Goal: Transaction & Acquisition: Purchase product/service

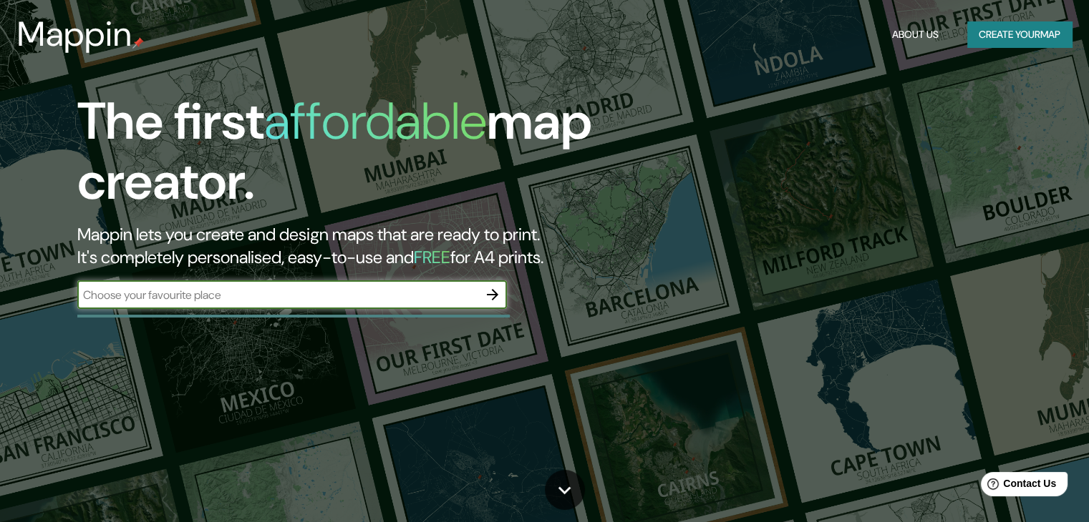
click at [424, 296] on input "text" at bounding box center [277, 295] width 401 height 16
type input "chile valparaiso"
click at [489, 299] on icon "button" at bounding box center [492, 294] width 17 height 17
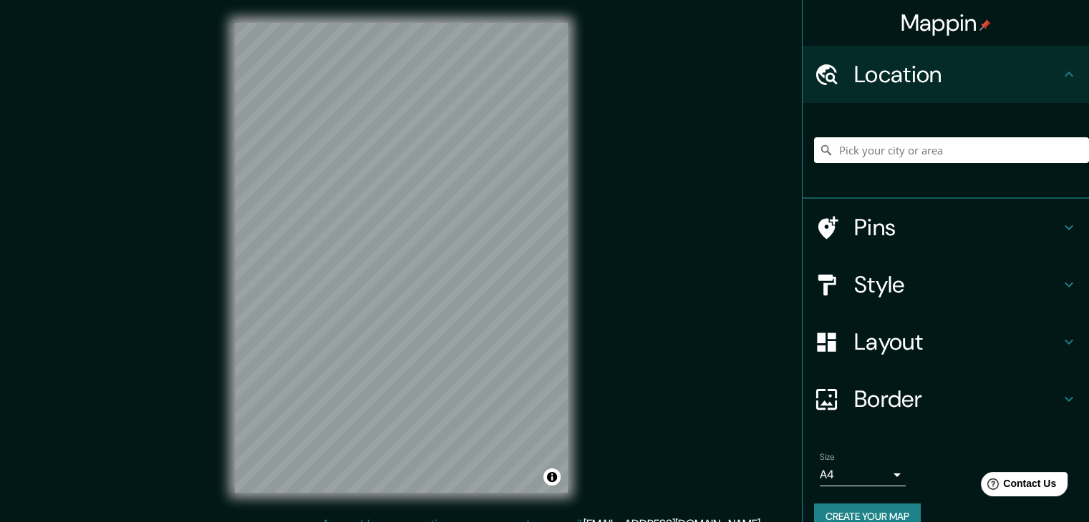
click at [930, 178] on div at bounding box center [951, 151] width 275 height 72
click at [928, 155] on input "Pick your city or area" at bounding box center [951, 150] width 275 height 26
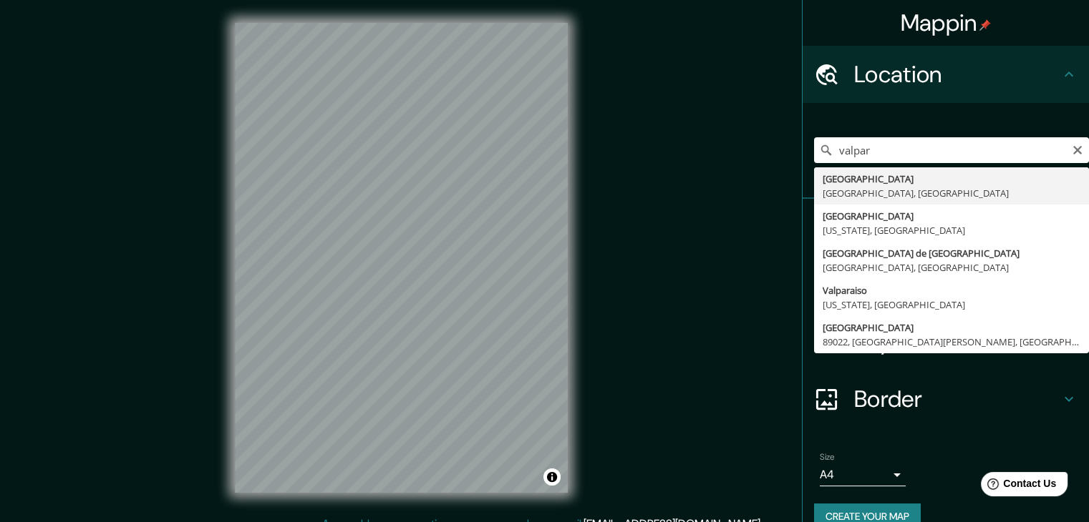
type input "[GEOGRAPHIC_DATA], [GEOGRAPHIC_DATA], [GEOGRAPHIC_DATA]"
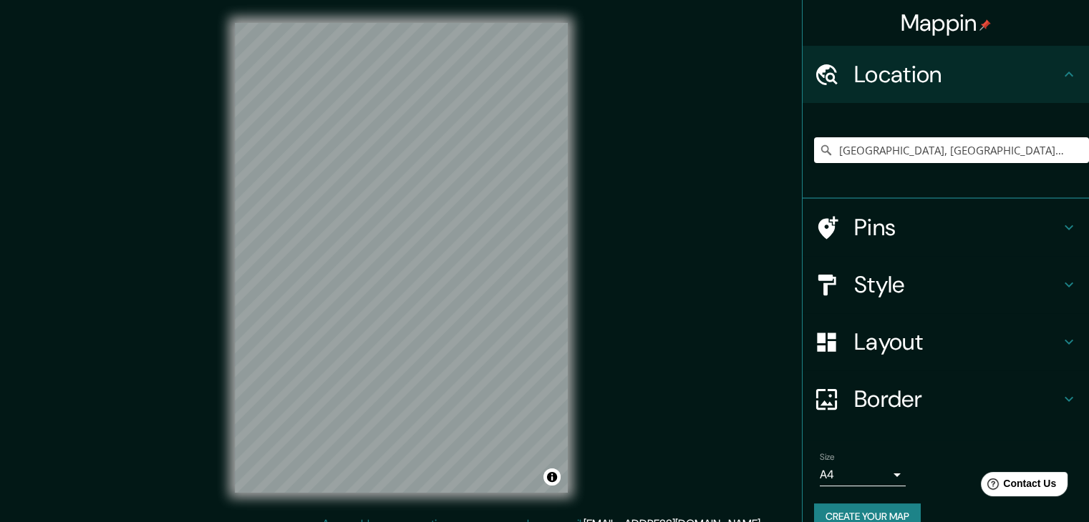
click at [965, 240] on h4 "Pins" at bounding box center [957, 227] width 206 height 29
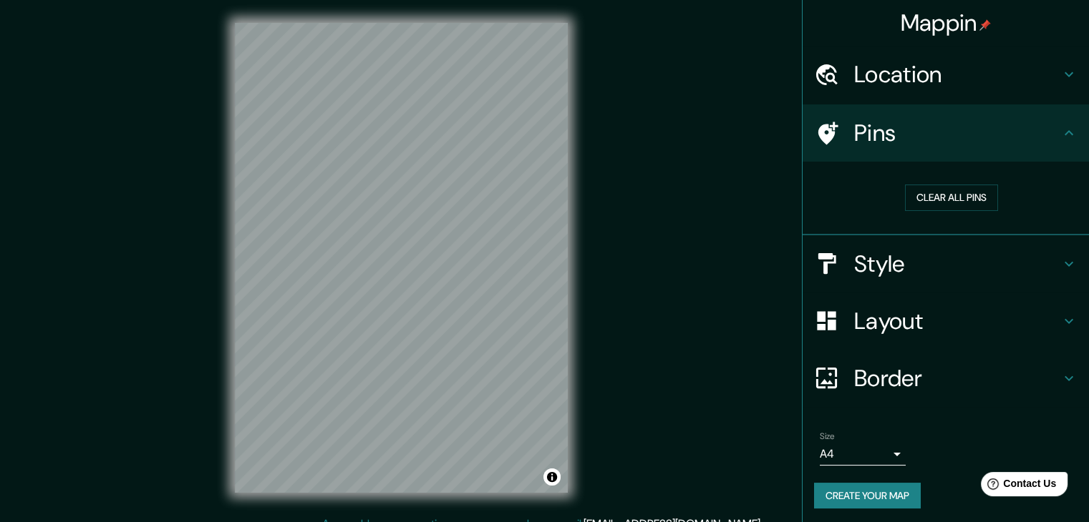
click at [1033, 150] on div "Pins" at bounding box center [945, 132] width 286 height 57
click at [968, 252] on h4 "Style" at bounding box center [957, 264] width 206 height 29
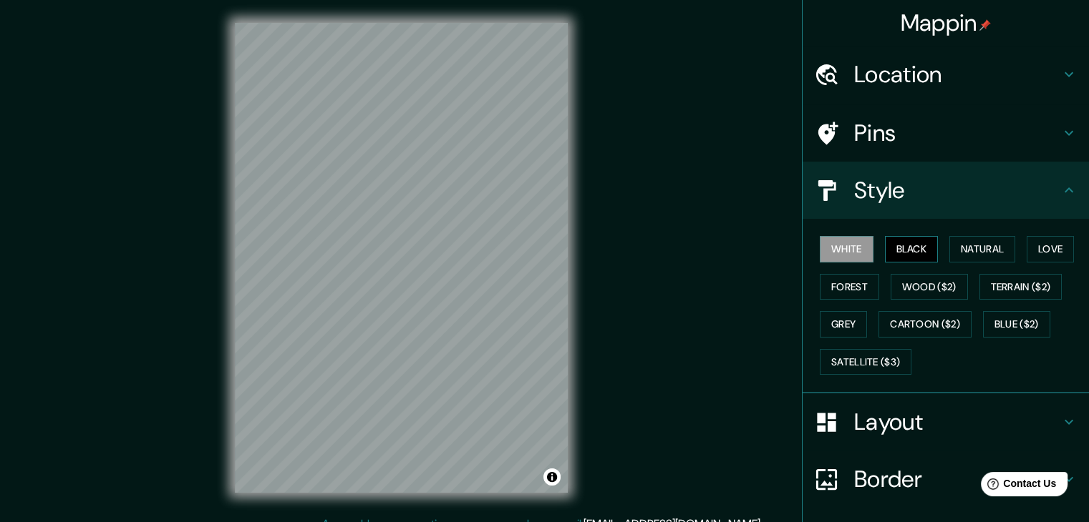
click at [893, 249] on button "Black" at bounding box center [912, 249] width 54 height 26
click at [953, 258] on button "Natural" at bounding box center [982, 249] width 66 height 26
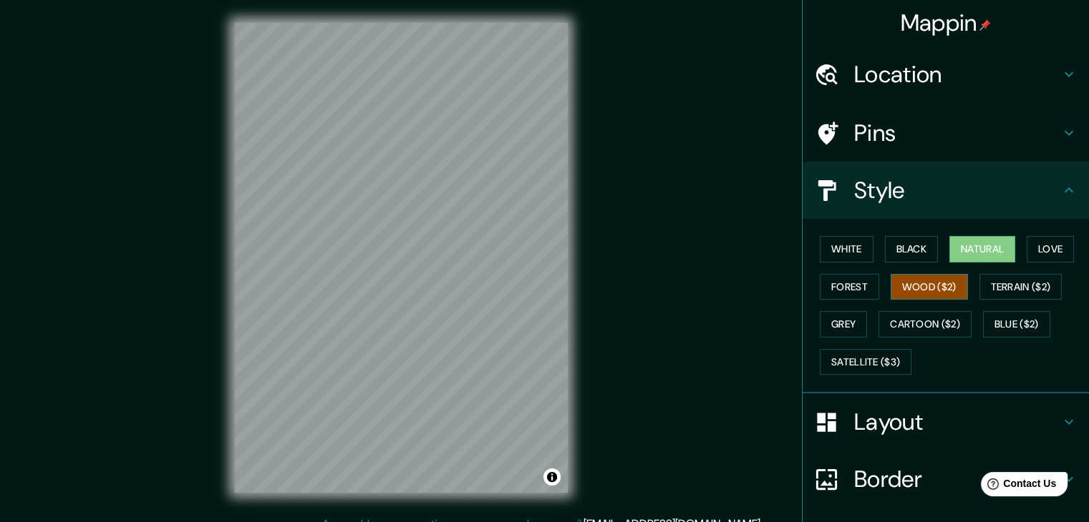
click at [928, 276] on button "Wood ($2)" at bounding box center [928, 287] width 77 height 26
click at [833, 250] on button "White" at bounding box center [846, 249] width 54 height 26
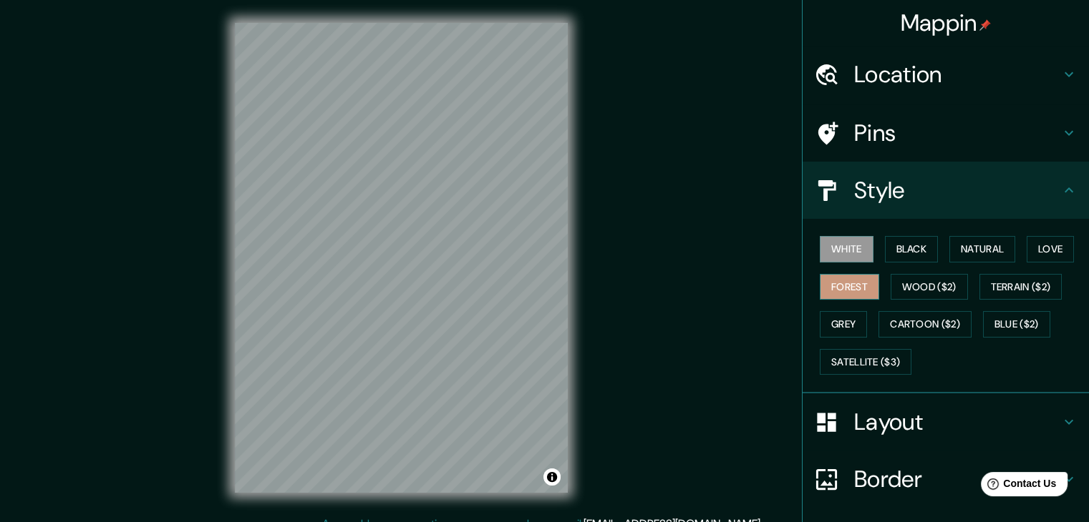
click at [828, 284] on button "Forest" at bounding box center [848, 287] width 59 height 26
click at [839, 324] on button "Grey" at bounding box center [842, 324] width 47 height 26
click at [845, 262] on div "White Black Natural Love Forest Wood ($2) Terrain ($2) Grey Cartoon ($2) Blue (…" at bounding box center [951, 305] width 275 height 150
click at [829, 242] on button "White" at bounding box center [846, 249] width 54 height 26
click at [1060, 187] on icon at bounding box center [1068, 190] width 17 height 17
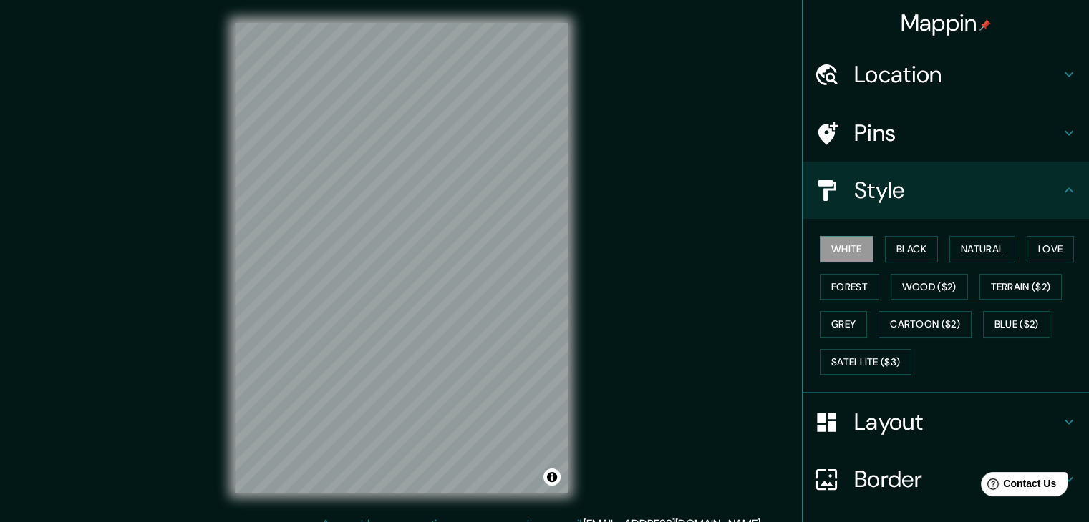
click at [973, 408] on h4 "Layout" at bounding box center [957, 422] width 206 height 29
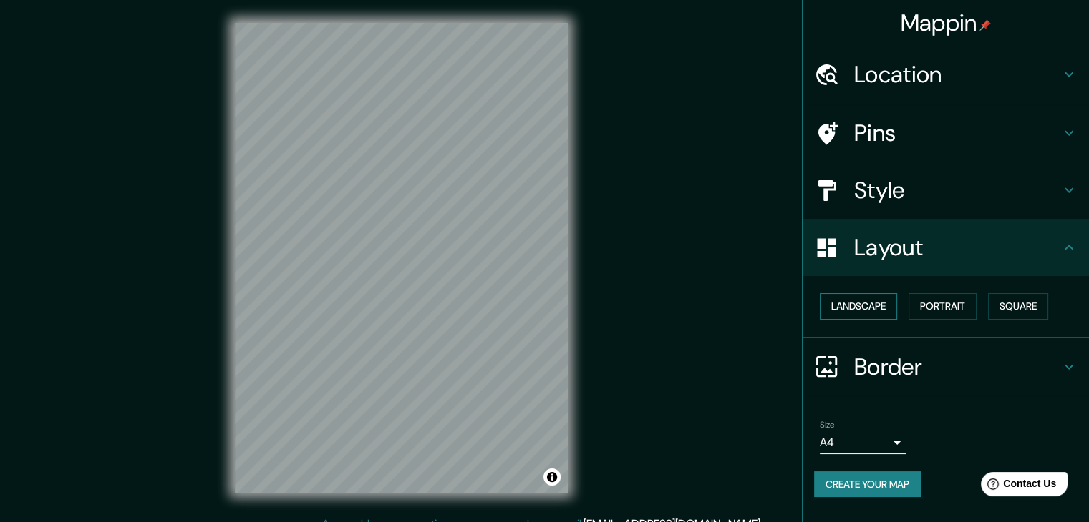
click at [873, 301] on button "Landscape" at bounding box center [857, 306] width 77 height 26
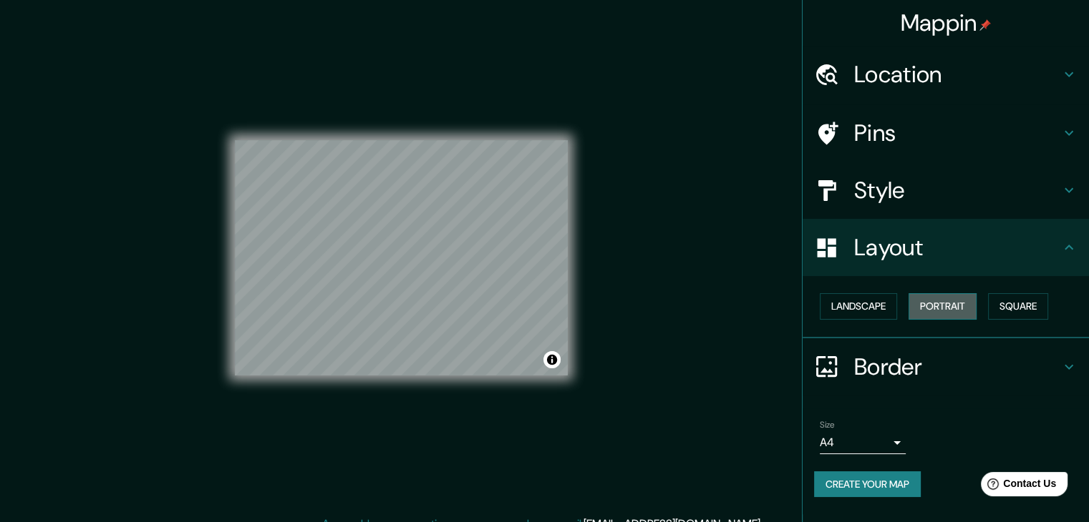
click at [955, 308] on button "Portrait" at bounding box center [942, 306] width 68 height 26
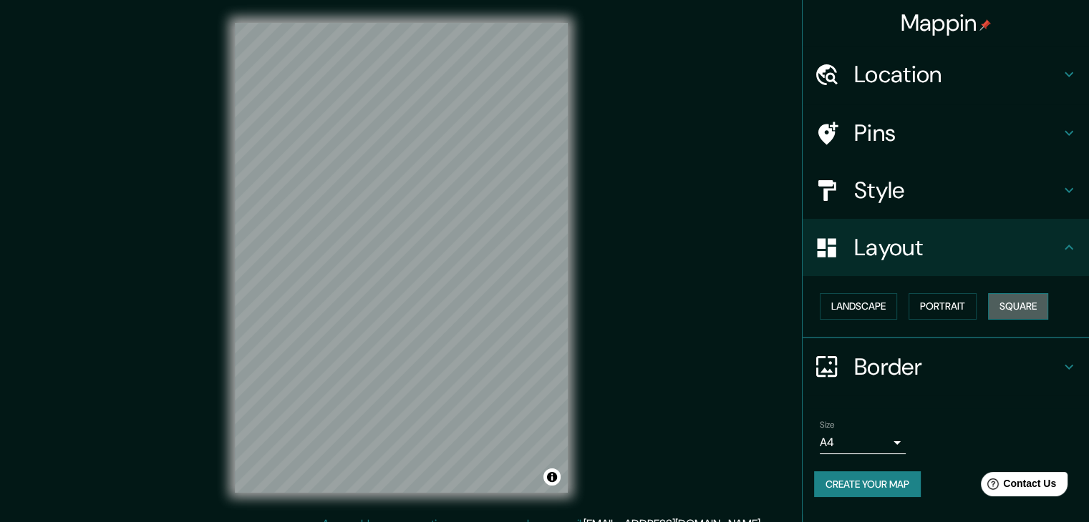
click at [1036, 309] on button "Square" at bounding box center [1018, 306] width 60 height 26
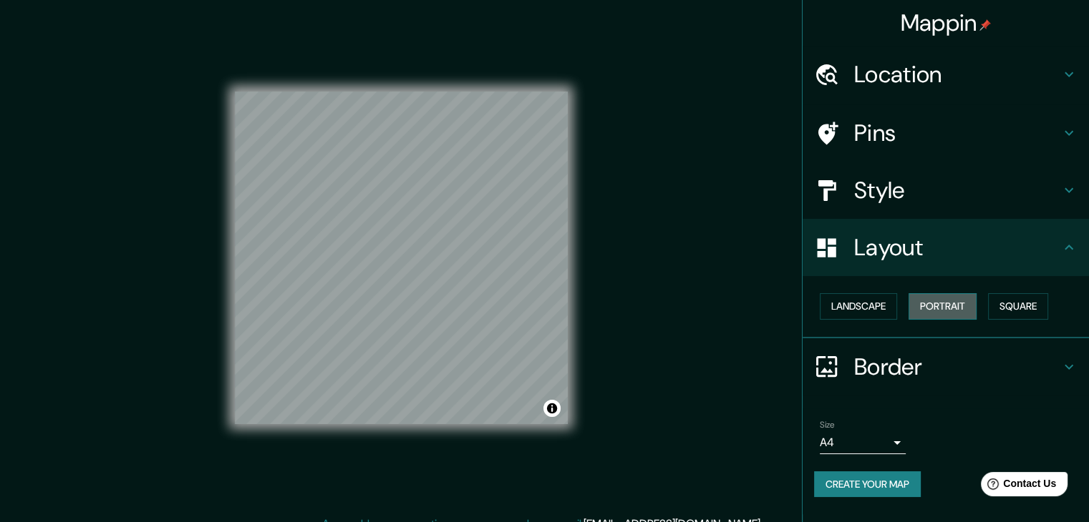
click at [947, 311] on button "Portrait" at bounding box center [942, 306] width 68 height 26
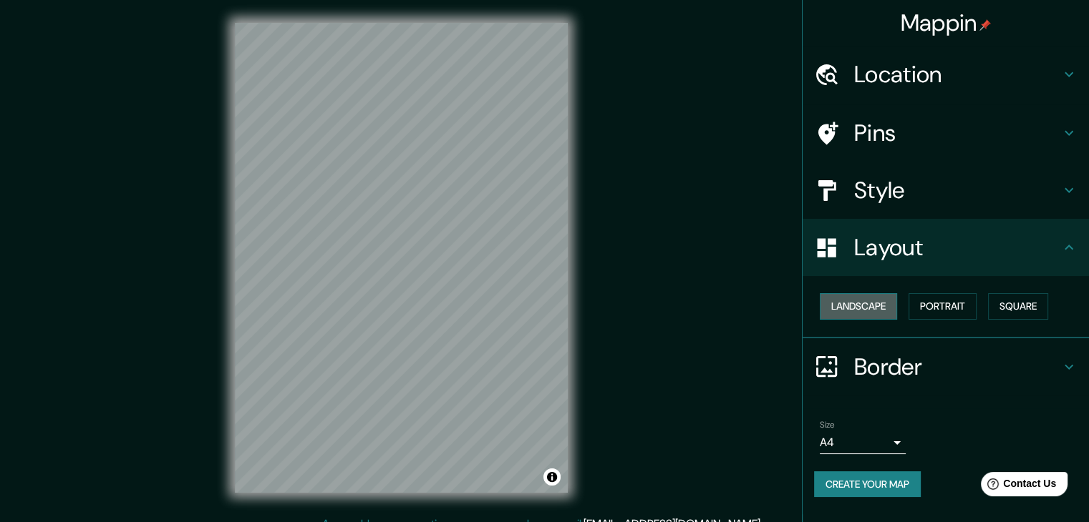
click at [853, 297] on button "Landscape" at bounding box center [857, 306] width 77 height 26
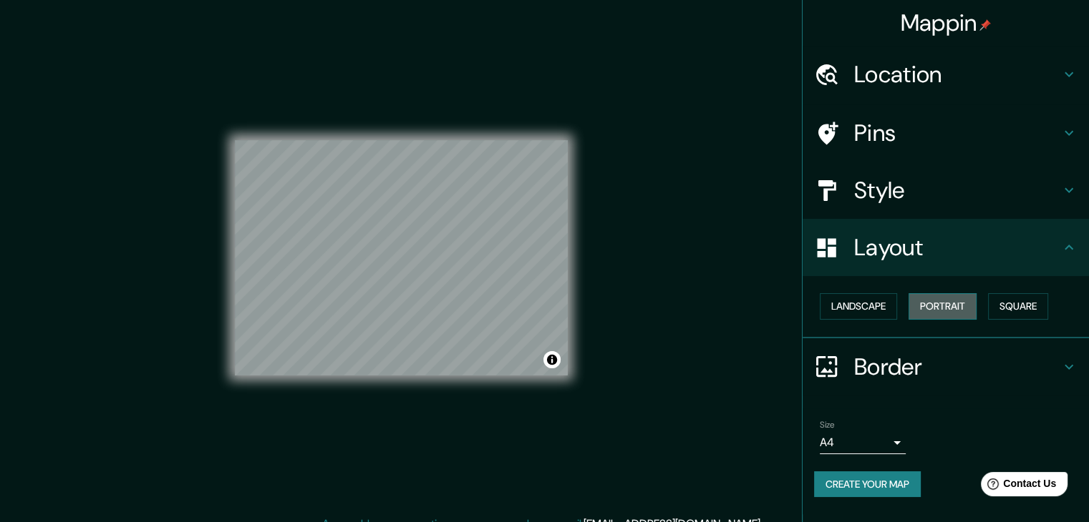
click at [918, 314] on button "Portrait" at bounding box center [942, 306] width 68 height 26
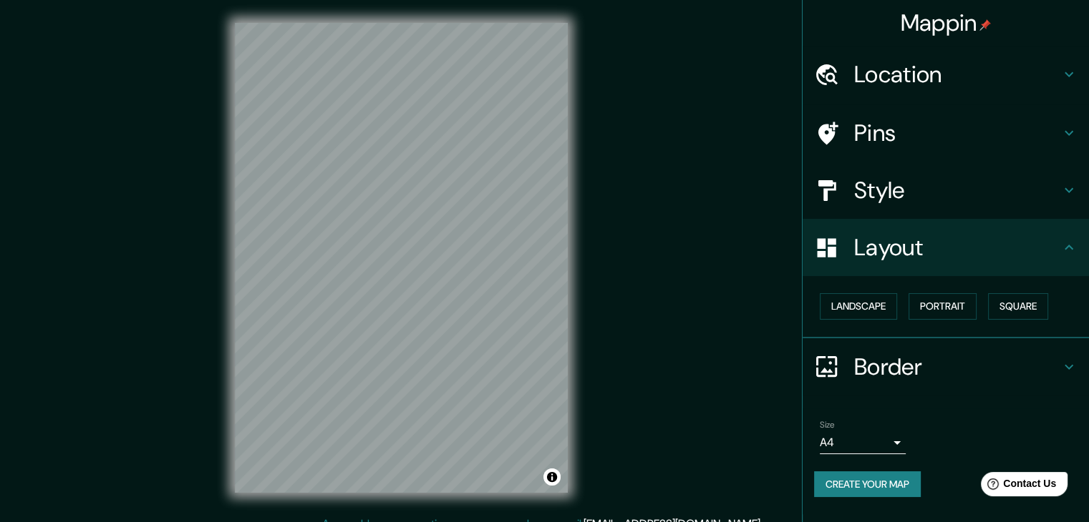
click at [903, 376] on h4 "Border" at bounding box center [957, 367] width 206 height 29
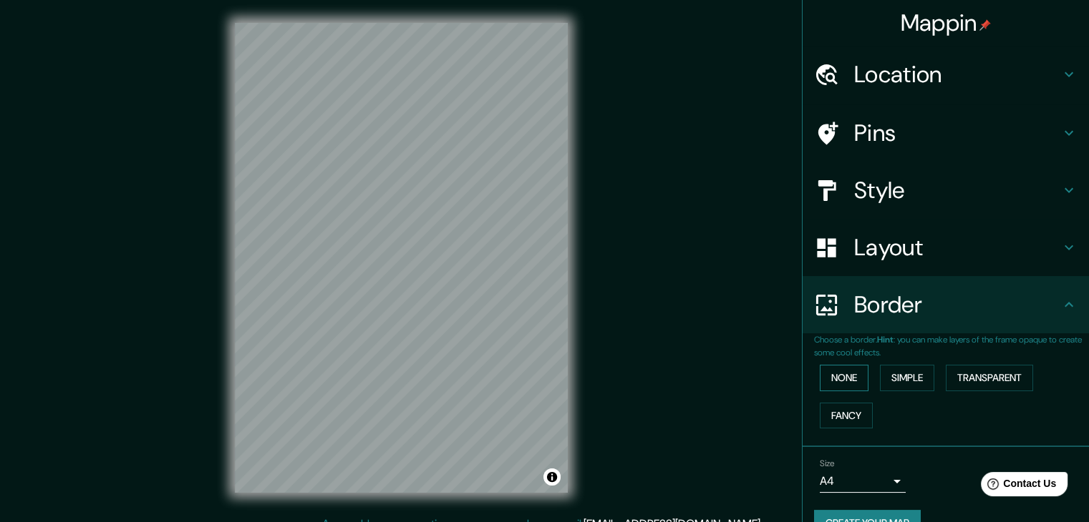
click at [819, 371] on button "None" at bounding box center [843, 378] width 49 height 26
click at [885, 381] on button "Simple" at bounding box center [907, 378] width 54 height 26
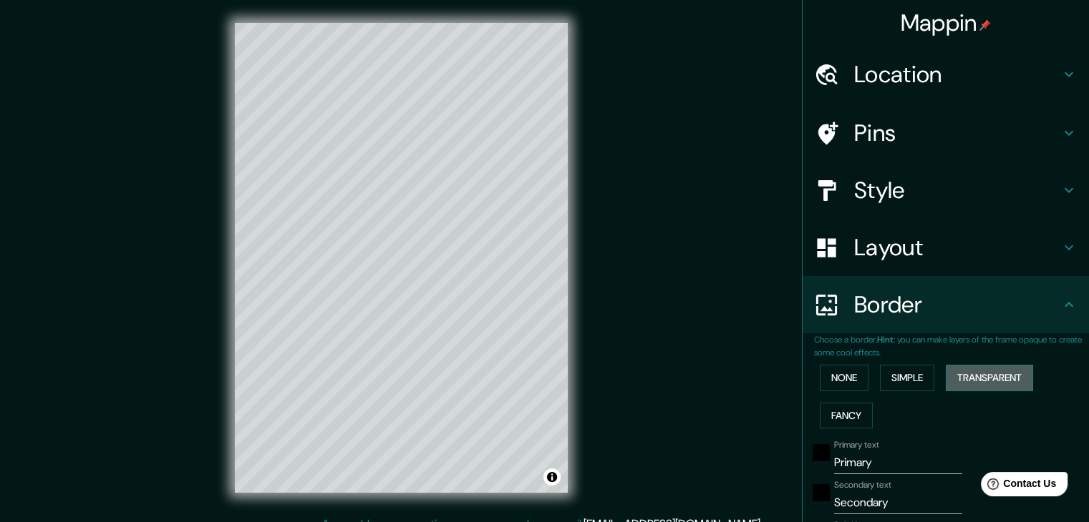
click at [970, 377] on button "Transparent" at bounding box center [988, 378] width 87 height 26
click at [842, 422] on button "Fancy" at bounding box center [845, 416] width 53 height 26
click at [845, 379] on button "None" at bounding box center [843, 378] width 49 height 26
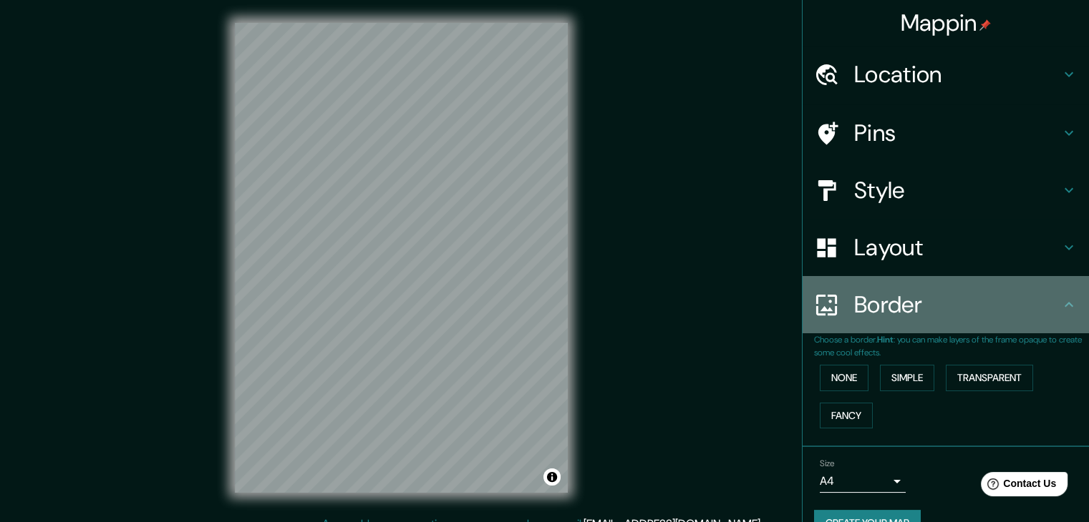
click at [1061, 313] on div "Border" at bounding box center [945, 304] width 286 height 57
click at [1060, 313] on icon at bounding box center [1068, 304] width 17 height 17
click at [1060, 296] on icon at bounding box center [1068, 304] width 17 height 17
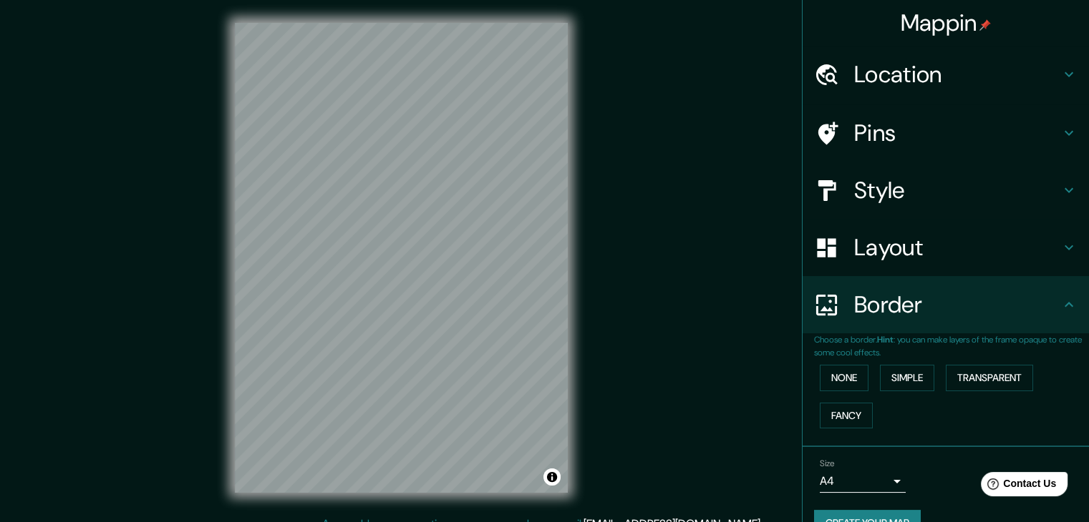
click at [1064, 302] on icon at bounding box center [1068, 304] width 9 height 5
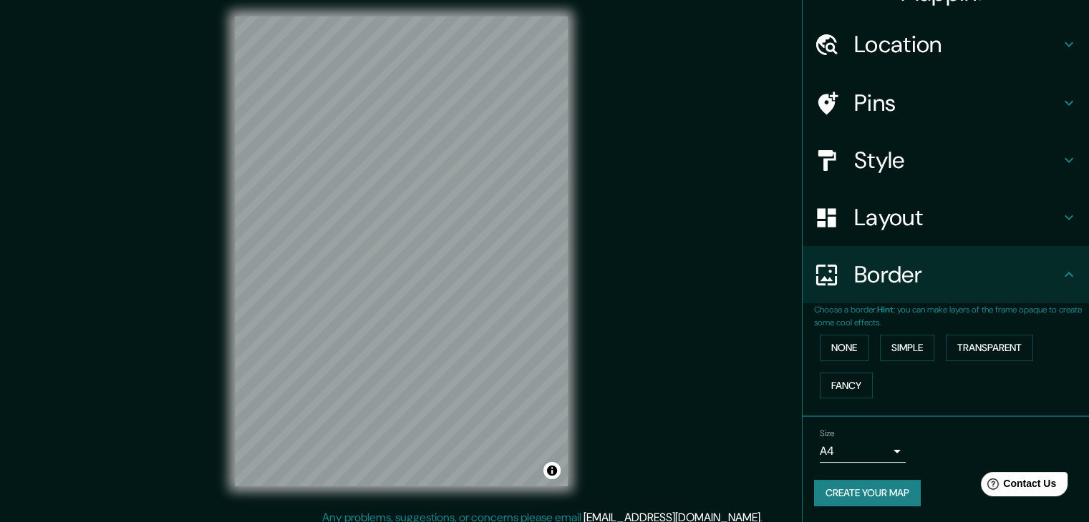
scroll to position [16, 0]
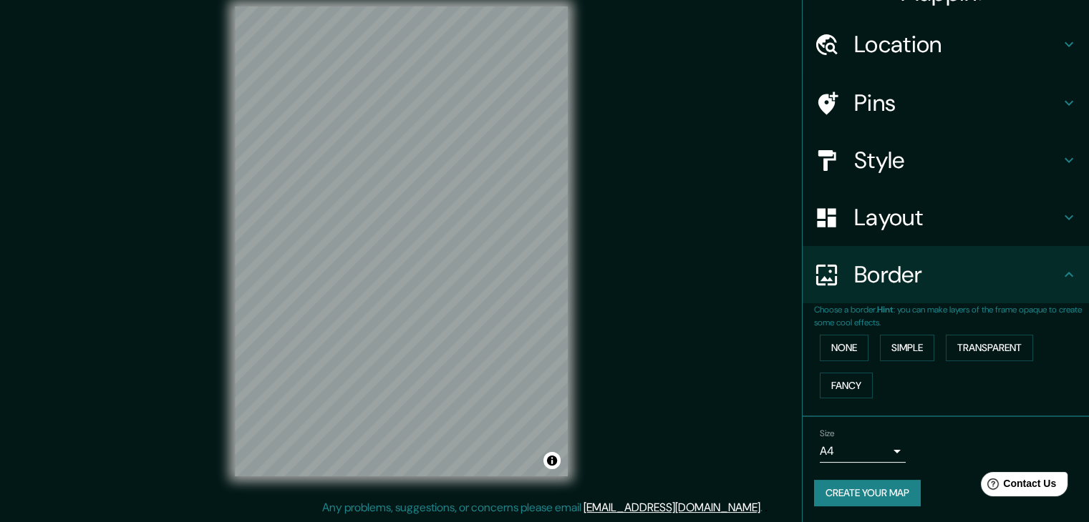
drag, startPoint x: 624, startPoint y: 305, endPoint x: 625, endPoint y: 324, distance: 19.3
click at [625, 324] on div "Mappin Location [GEOGRAPHIC_DATA], [GEOGRAPHIC_DATA], [GEOGRAPHIC_DATA] Pins St…" at bounding box center [544, 253] width 1089 height 539
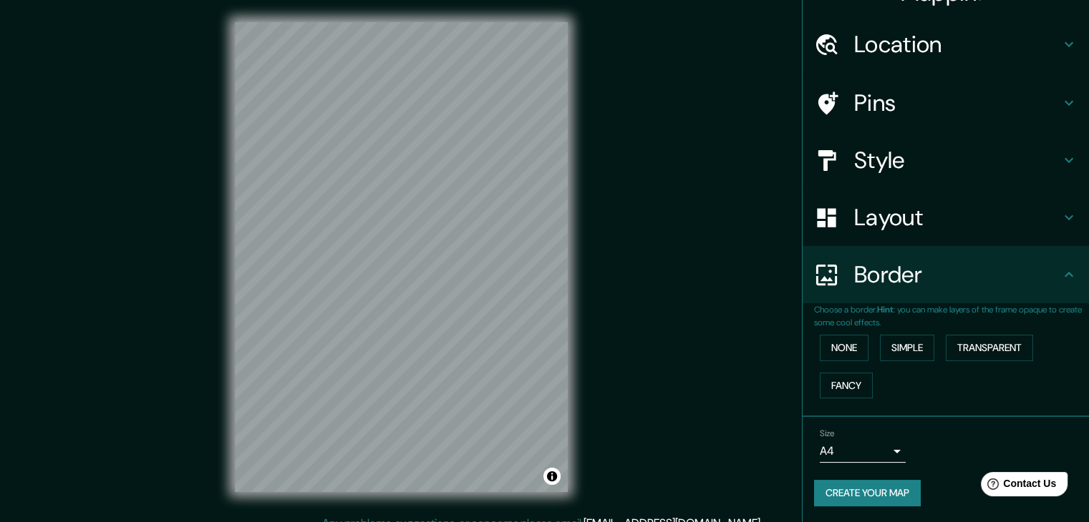
scroll to position [0, 0]
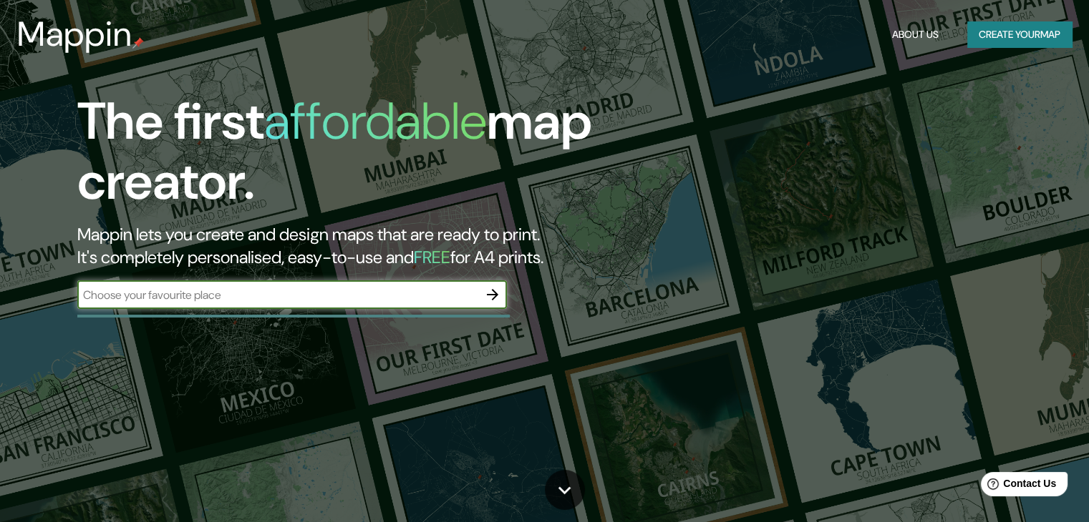
click at [282, 300] on input "text" at bounding box center [277, 295] width 401 height 16
type input "chile valparaiso"
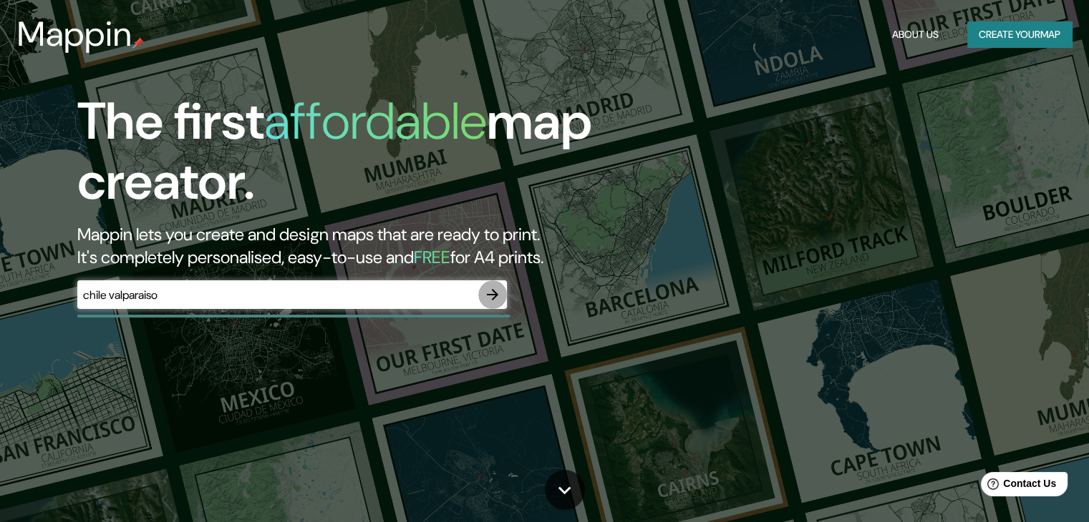
click at [501, 293] on button "button" at bounding box center [492, 295] width 29 height 29
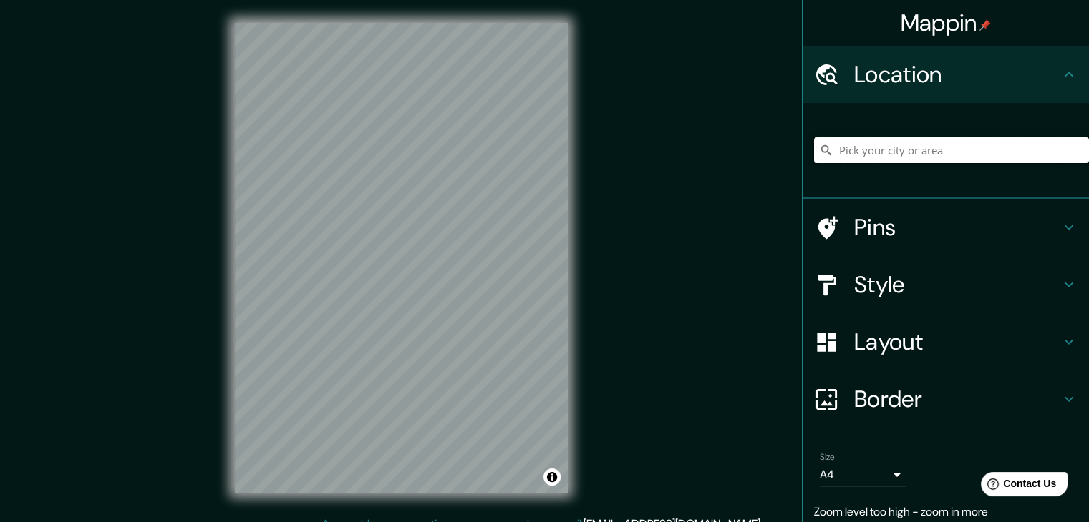
click at [969, 161] on input "Pick your city or area" at bounding box center [951, 150] width 275 height 26
type input "[GEOGRAPHIC_DATA], [GEOGRAPHIC_DATA], [GEOGRAPHIC_DATA]"
